Goal: Find specific page/section: Find specific page/section

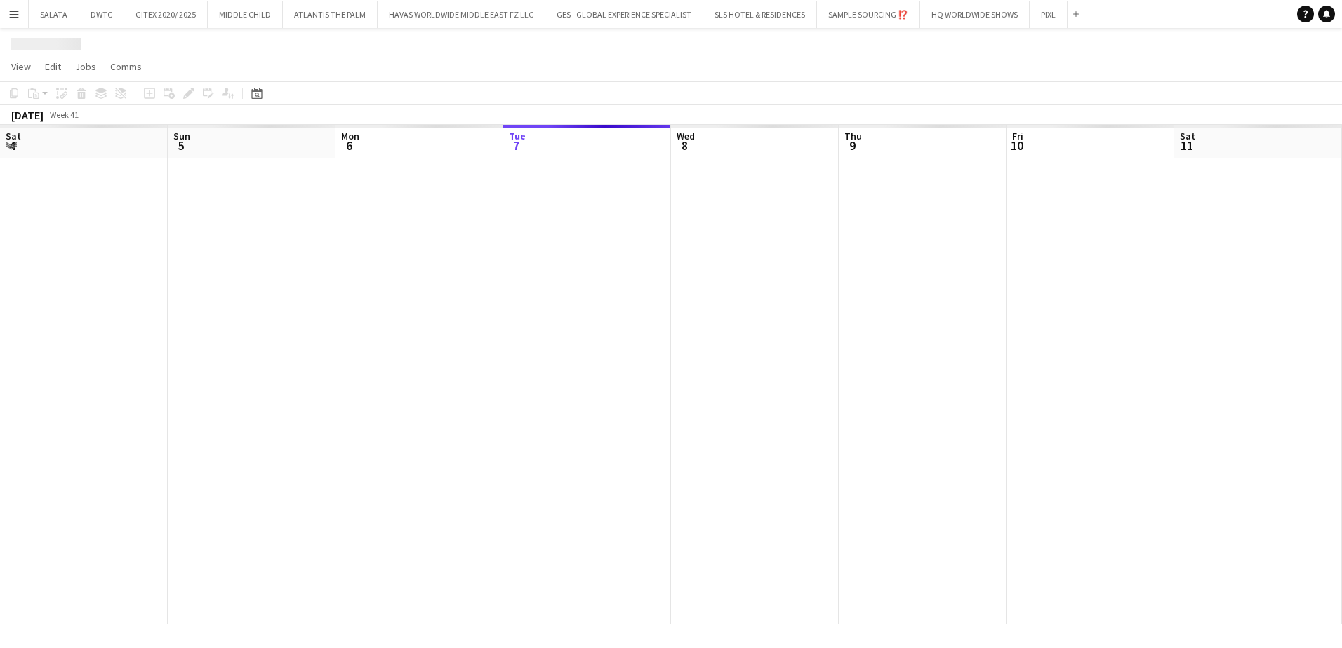
scroll to position [0, 335]
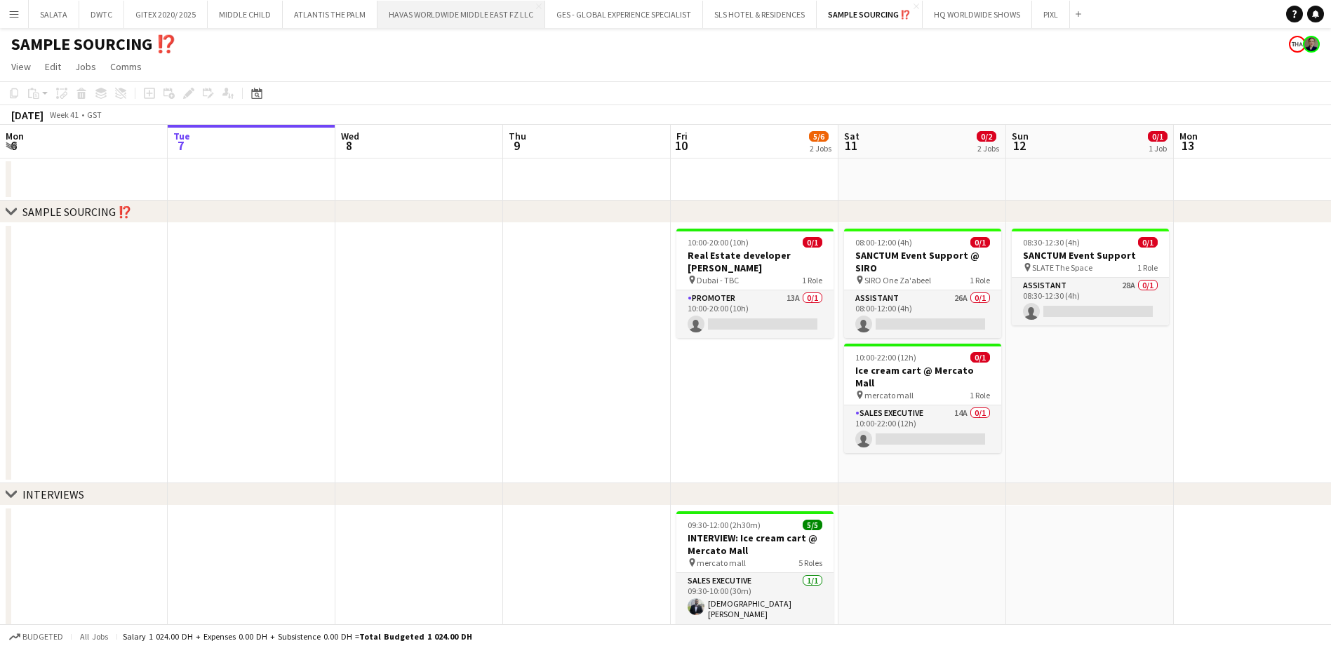
click at [424, 19] on button "HAVAS WORLDWIDE MIDDLE EAST FZ LLC Close" at bounding box center [462, 14] width 168 height 27
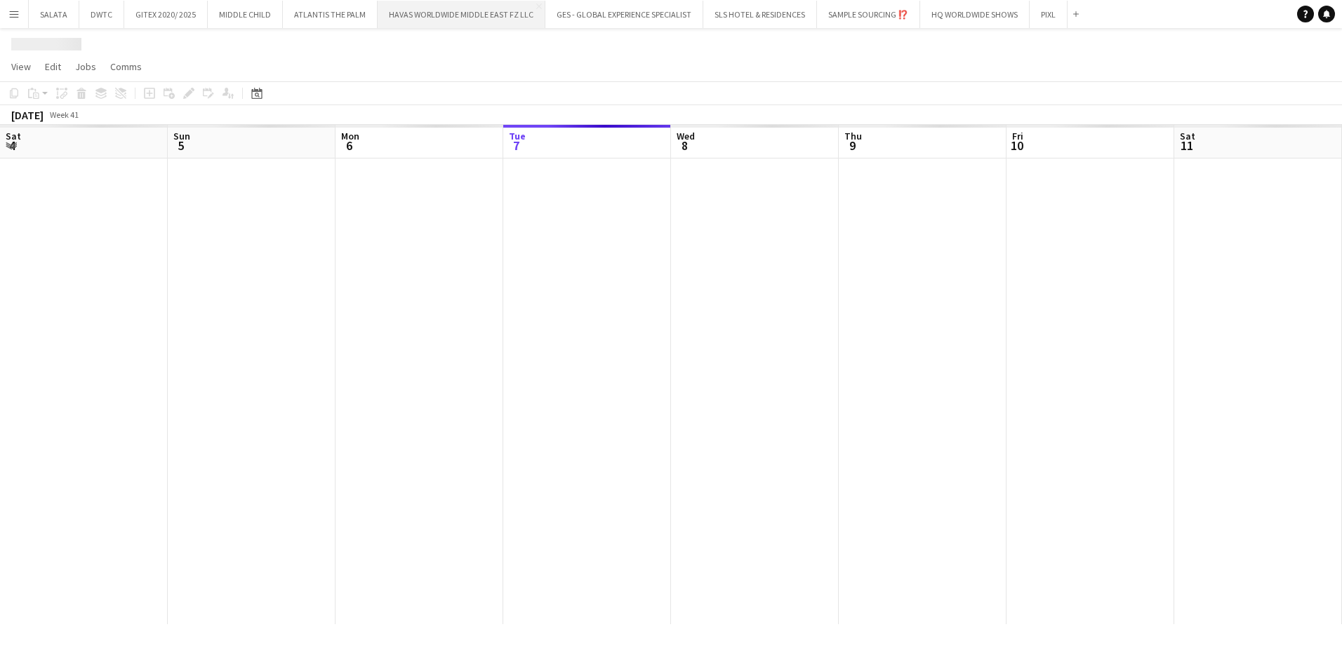
scroll to position [0, 335]
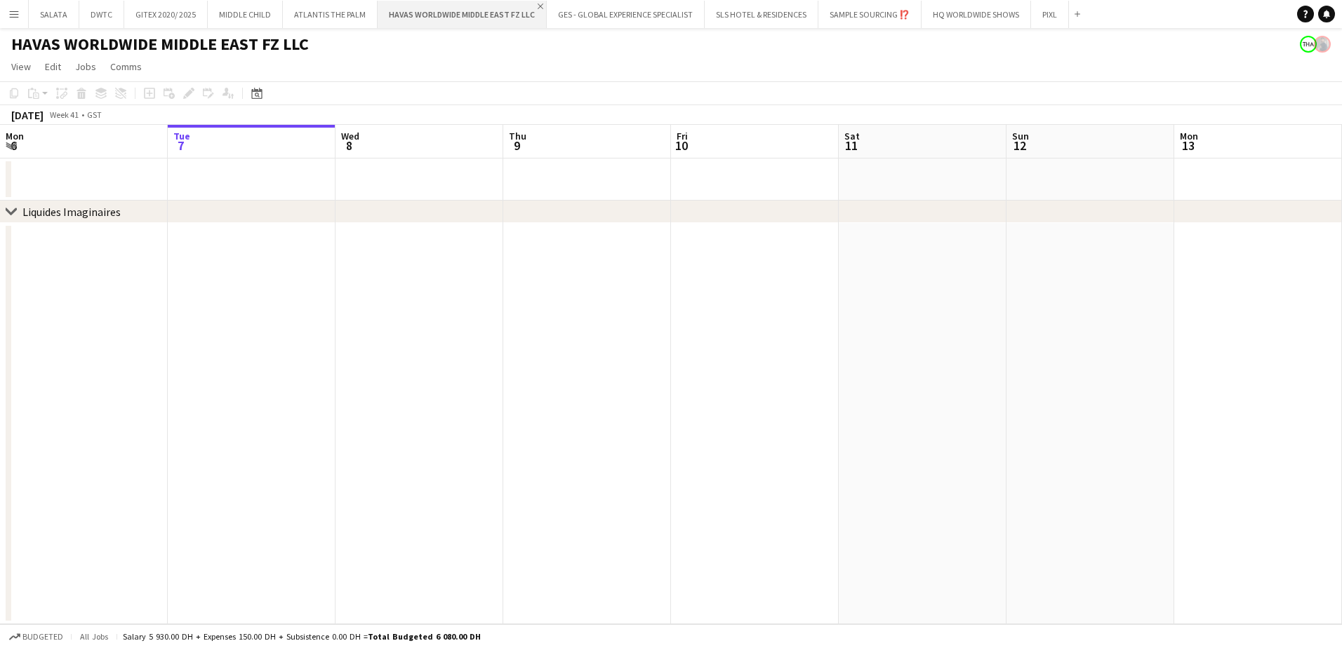
click at [538, 4] on app-icon "Close" at bounding box center [541, 7] width 6 height 6
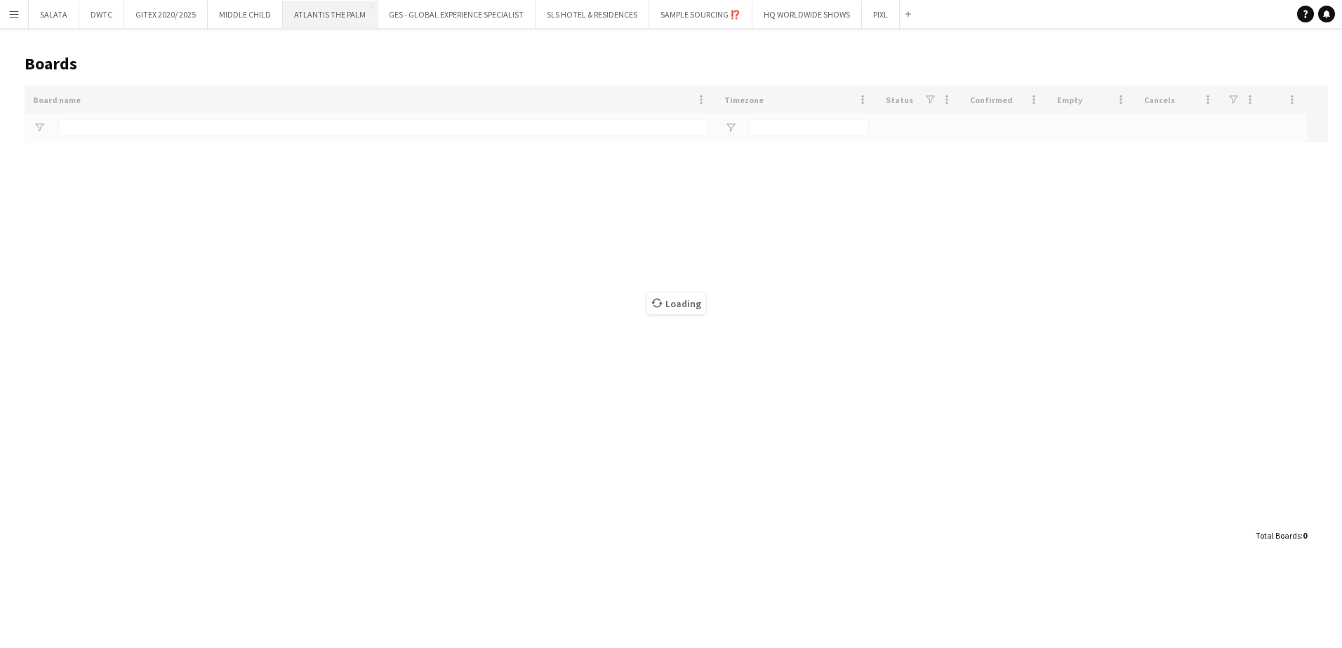
click at [326, 23] on button "ATLANTIS THE PALM Close" at bounding box center [330, 14] width 95 height 27
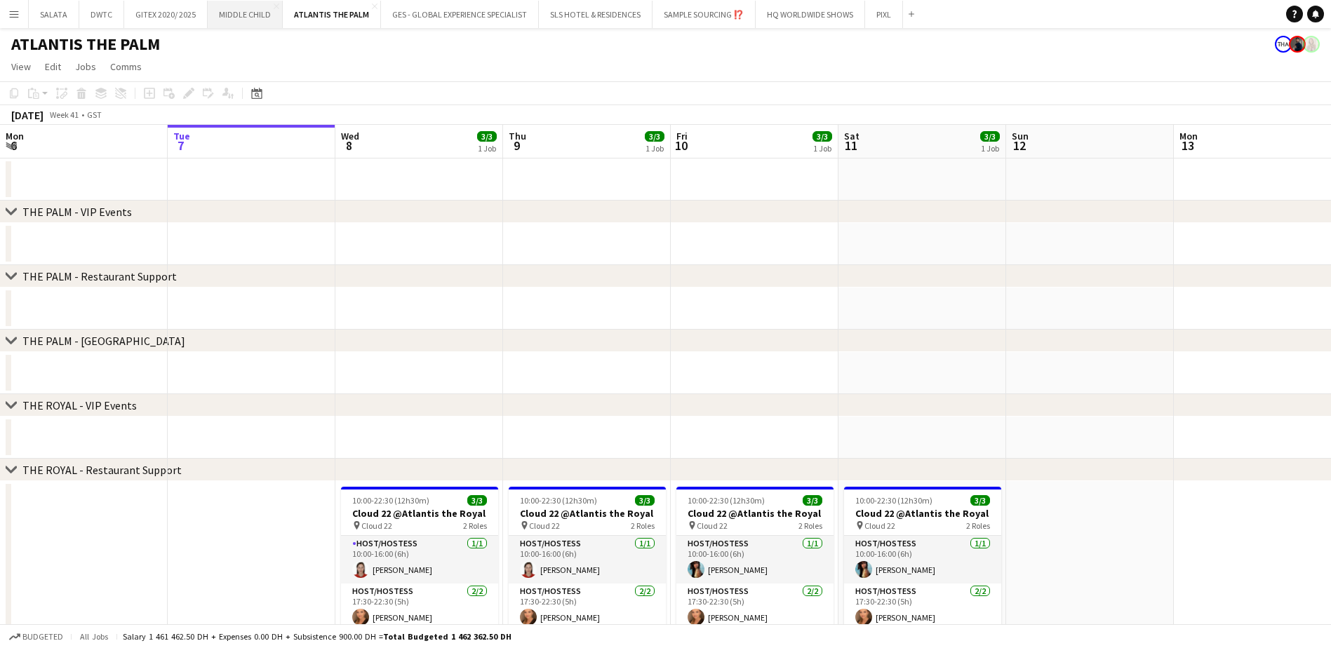
click at [239, 19] on button "MIDDLE CHILD Close" at bounding box center [245, 14] width 75 height 27
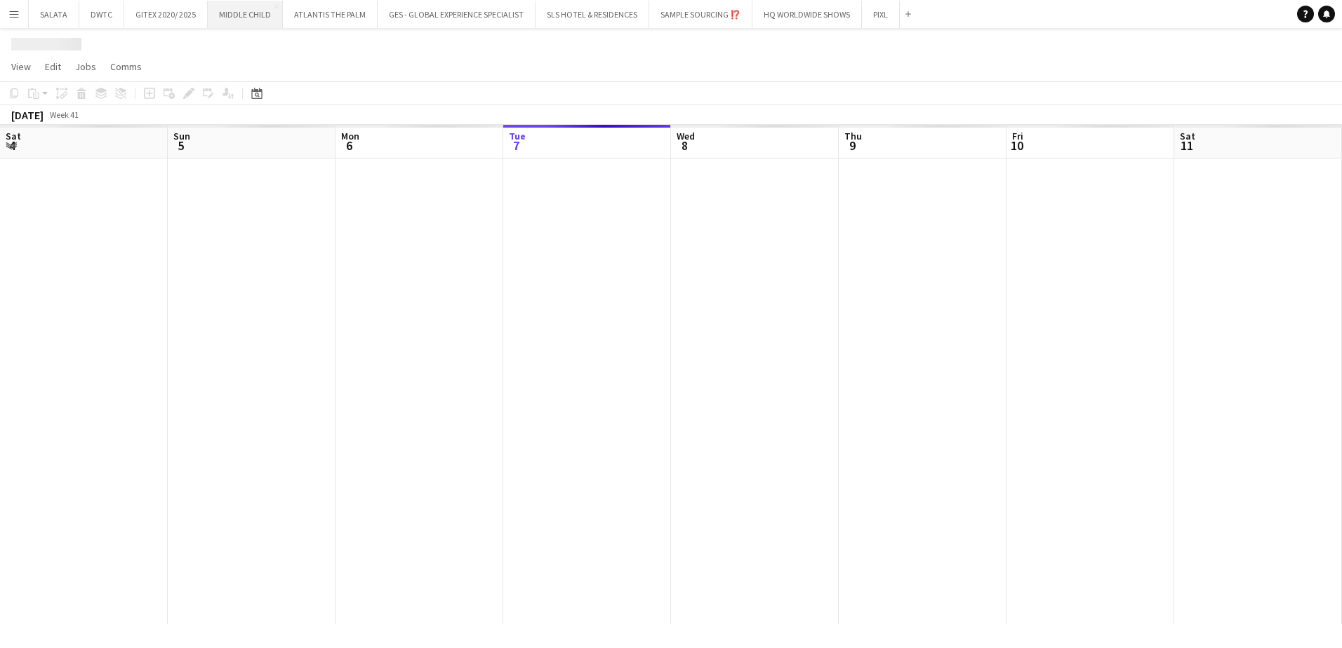
scroll to position [0, 335]
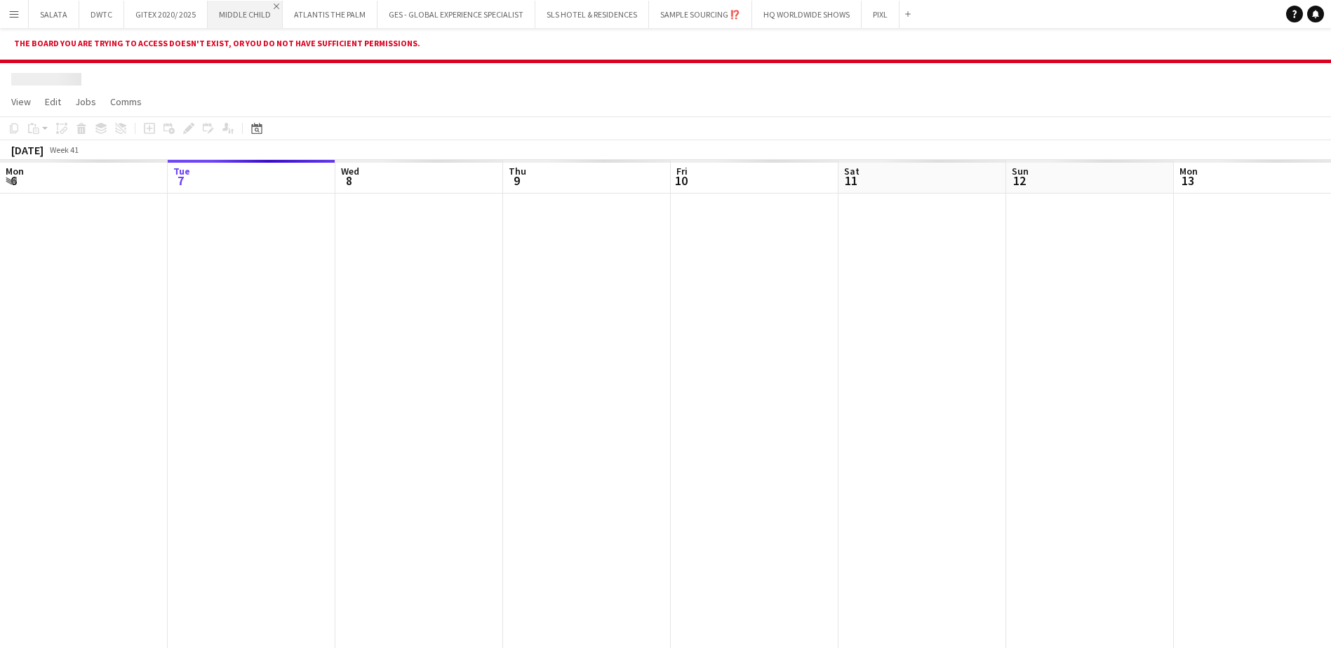
click at [274, 6] on app-icon "Close" at bounding box center [277, 7] width 6 height 6
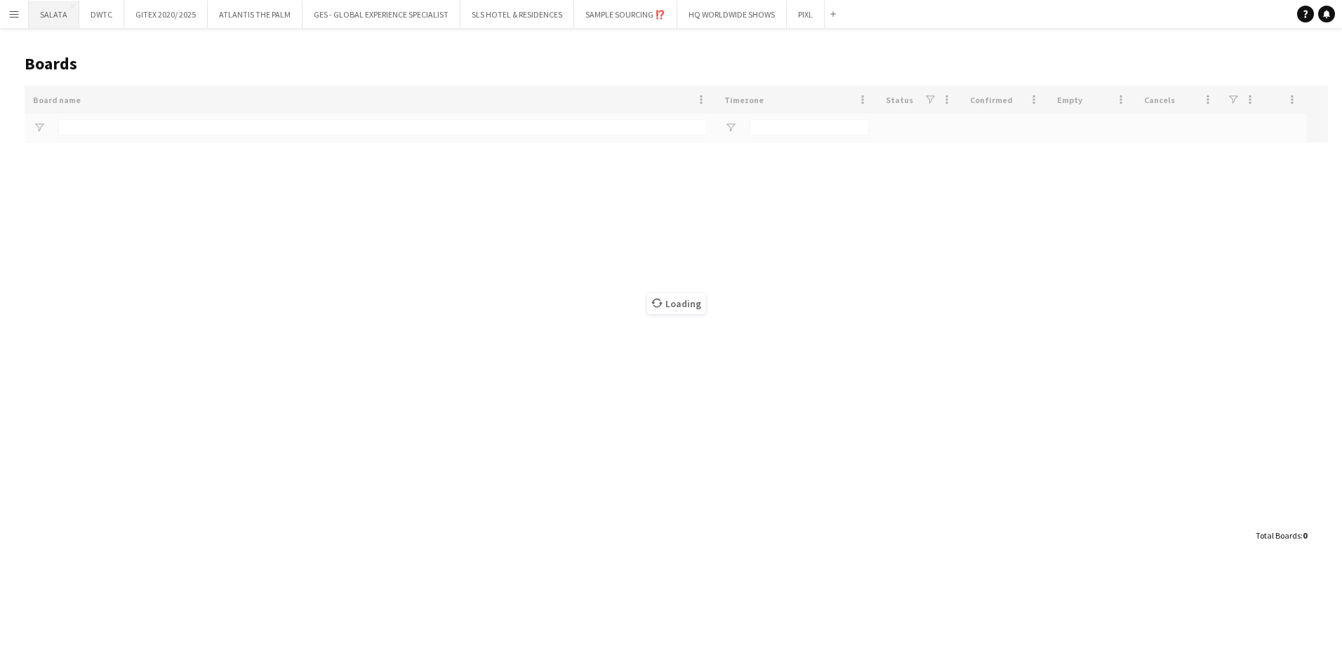
type input "****"
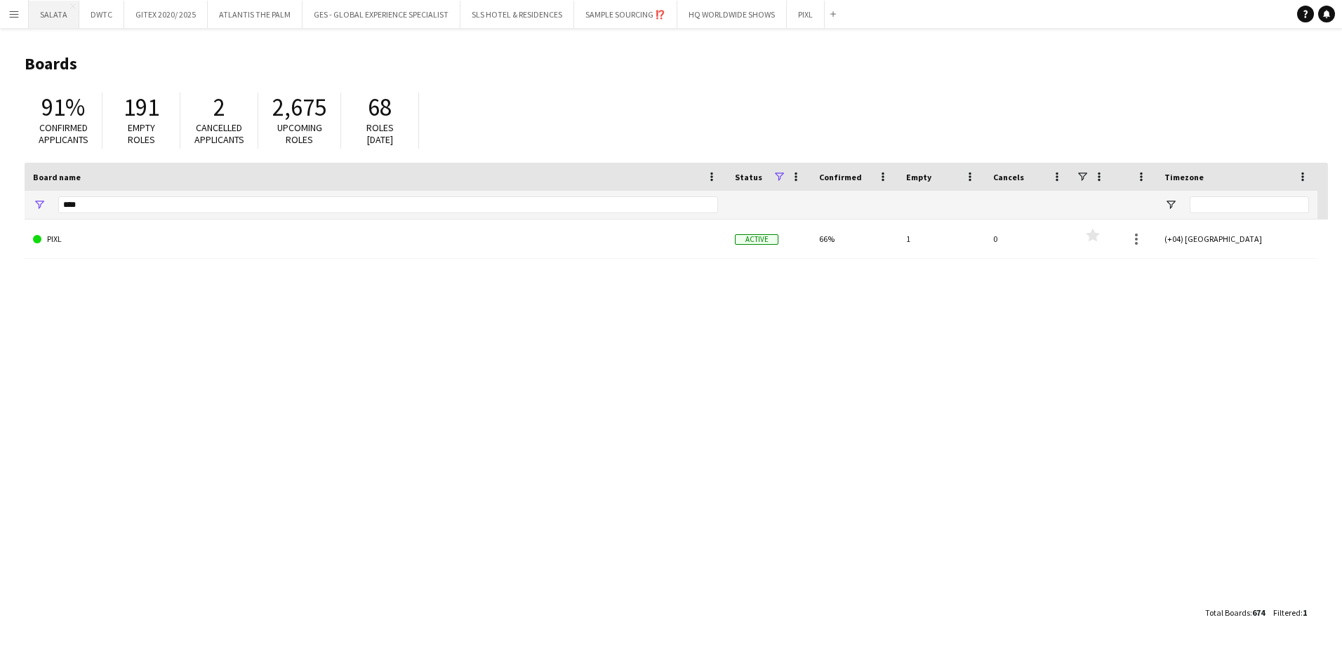
click at [66, 20] on button "[PERSON_NAME] Close" at bounding box center [54, 14] width 51 height 27
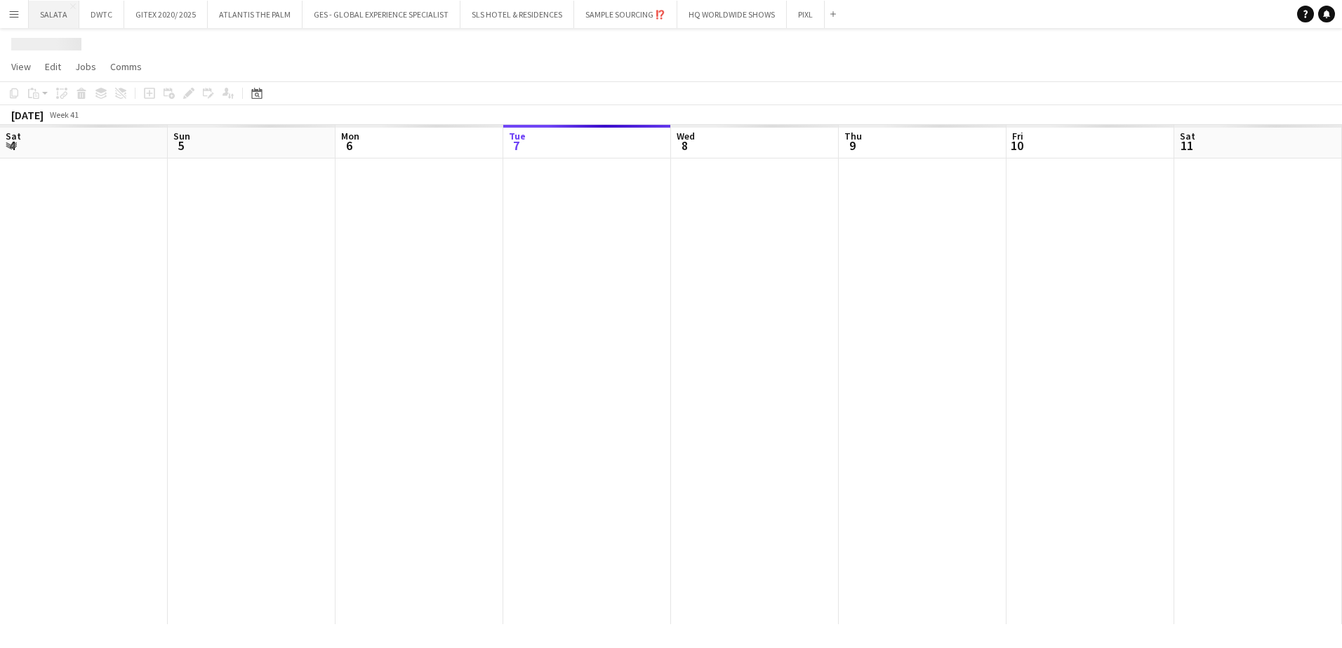
scroll to position [0, 335]
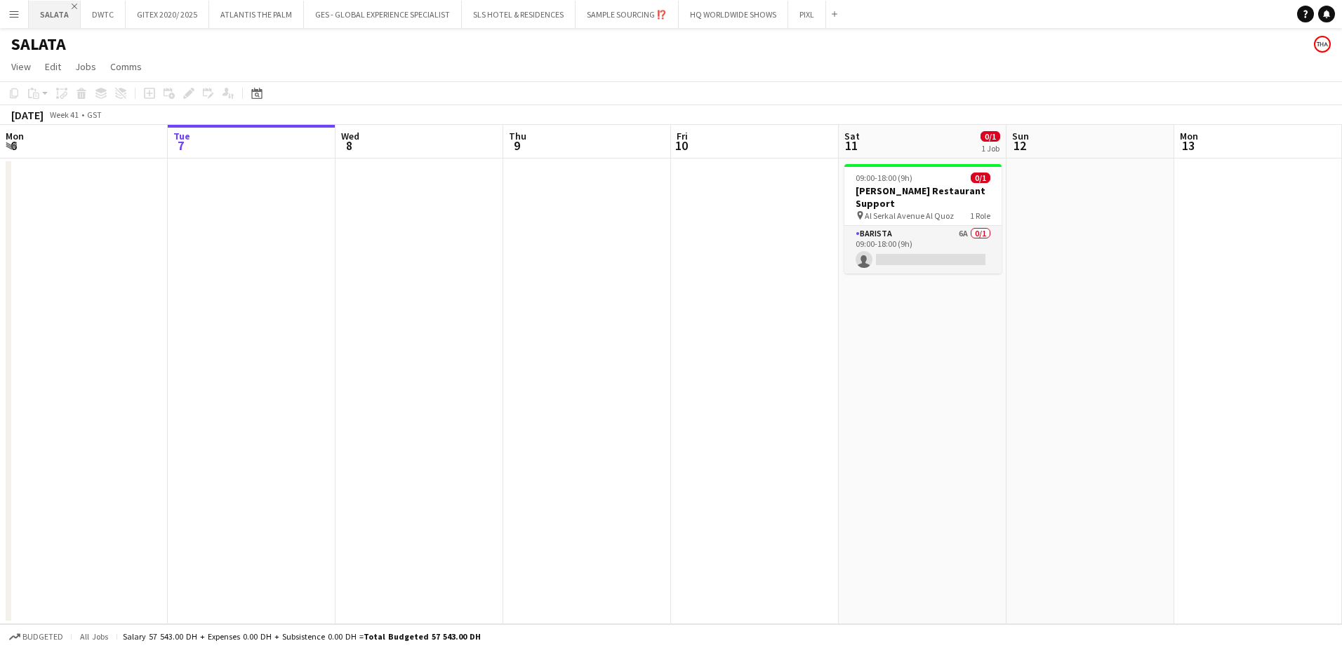
click at [73, 5] on app-icon "Close" at bounding box center [75, 7] width 6 height 6
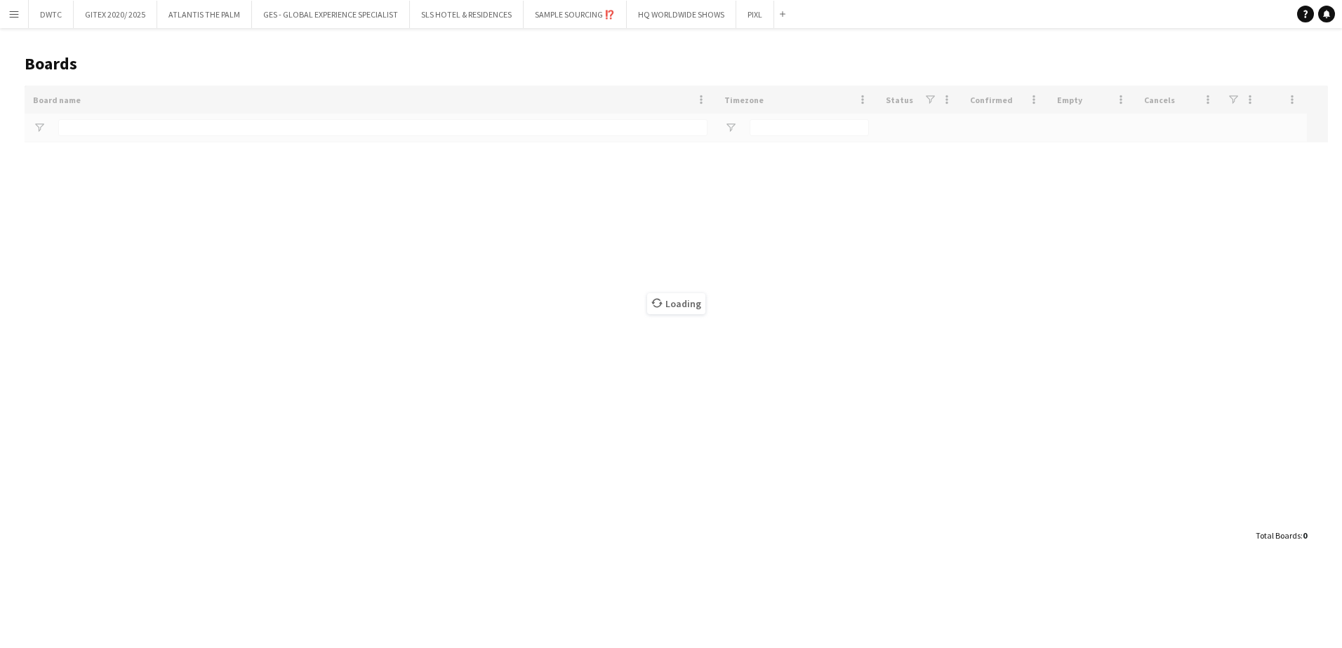
type input "****"
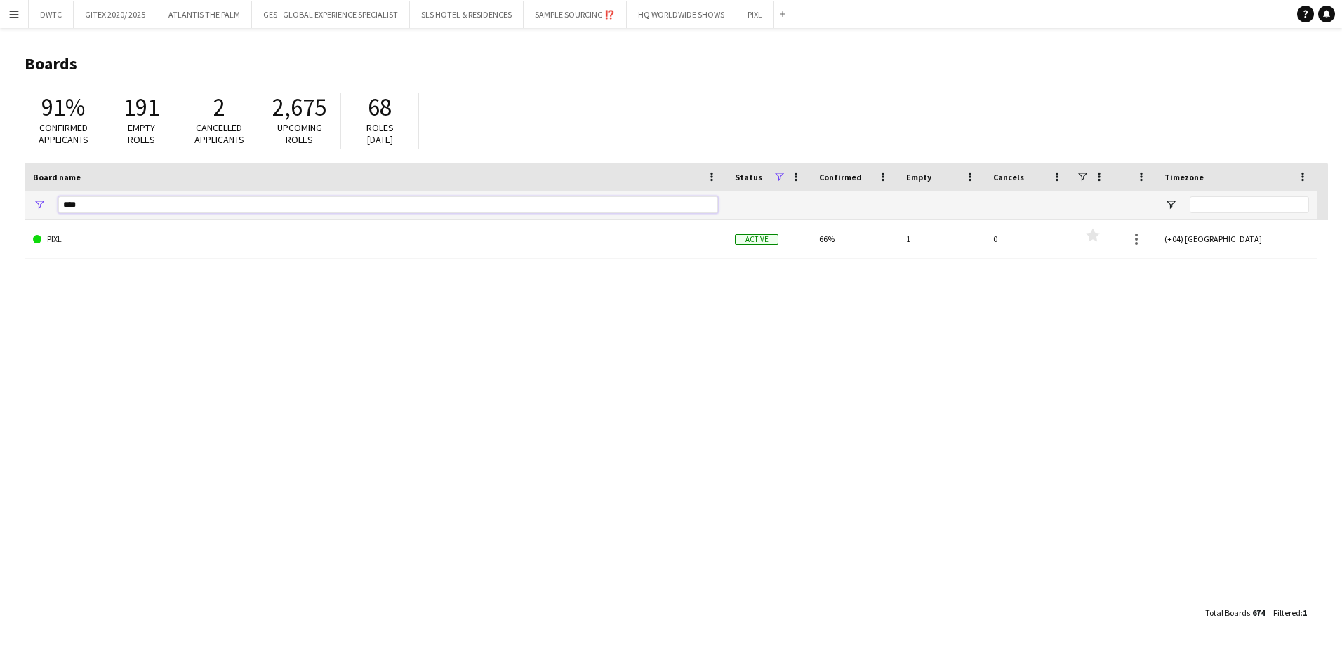
drag, startPoint x: 48, startPoint y: 199, endPoint x: -3, endPoint y: 199, distance: 51.2
click at [0, 199] on html "Menu Boards Boards Boards All jobs Status Workforce Workforce My Workforce Recr…" at bounding box center [671, 324] width 1342 height 648
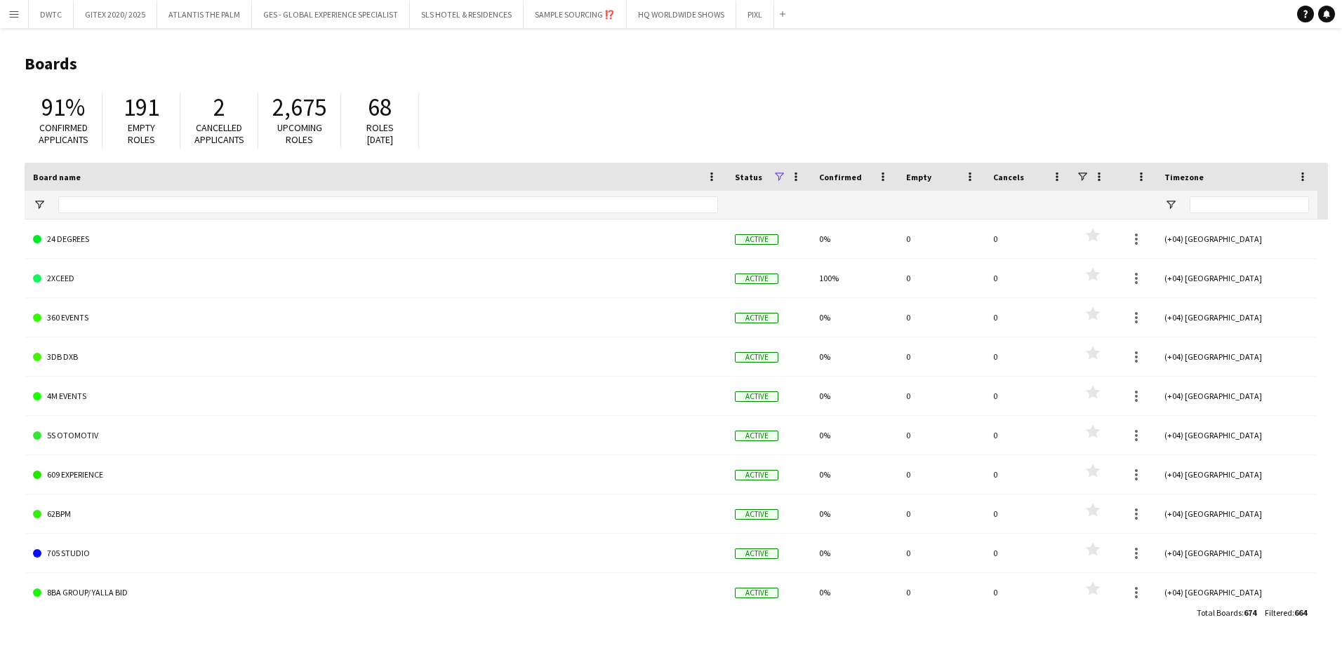
click at [131, 58] on h1 "Boards" at bounding box center [676, 63] width 1303 height 21
